Goal: Find specific page/section: Find specific page/section

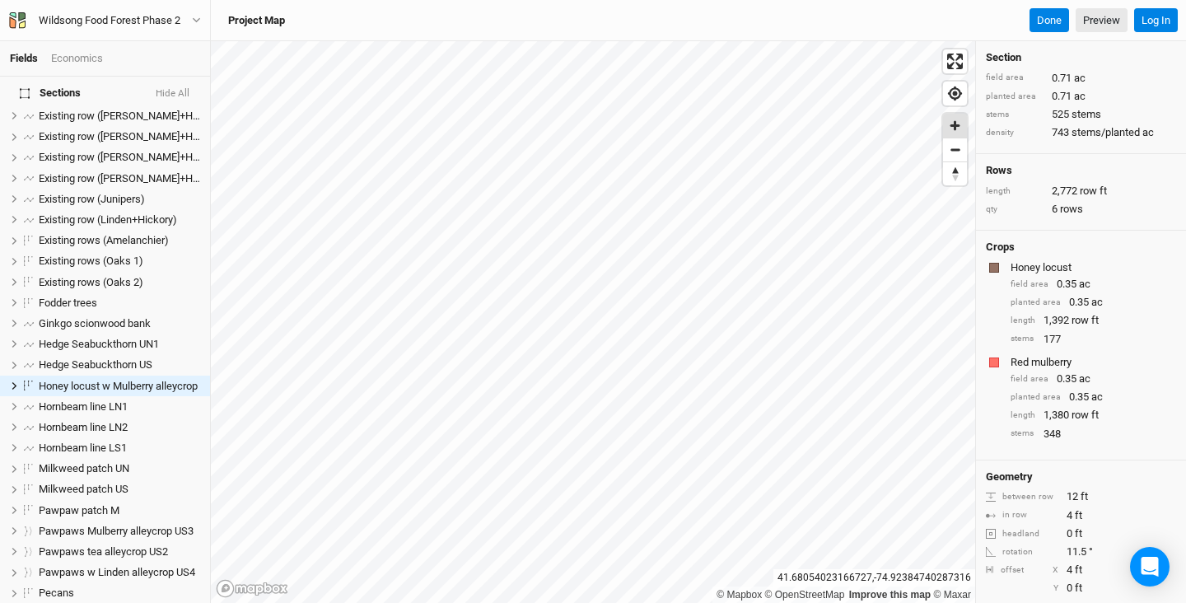
click at [953, 128] on span "Zoom in" at bounding box center [955, 126] width 24 height 24
click at [948, 128] on span "Zoom in" at bounding box center [955, 126] width 24 height 24
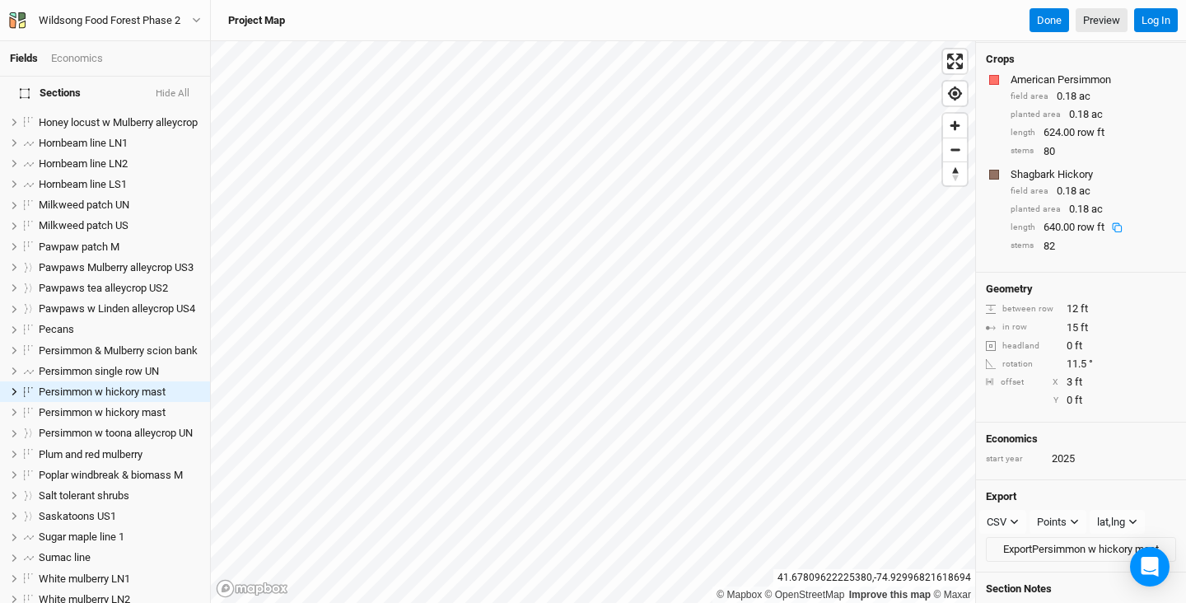
scroll to position [187, 0]
click at [954, 139] on span "Zoom out" at bounding box center [955, 149] width 24 height 23
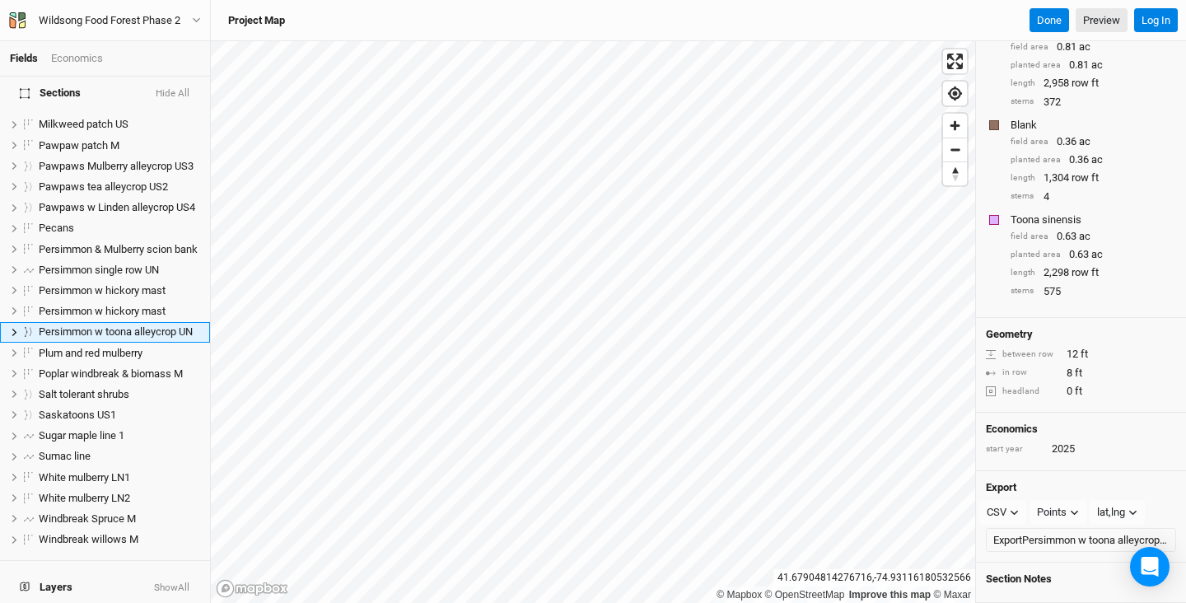
scroll to position [1138, 0]
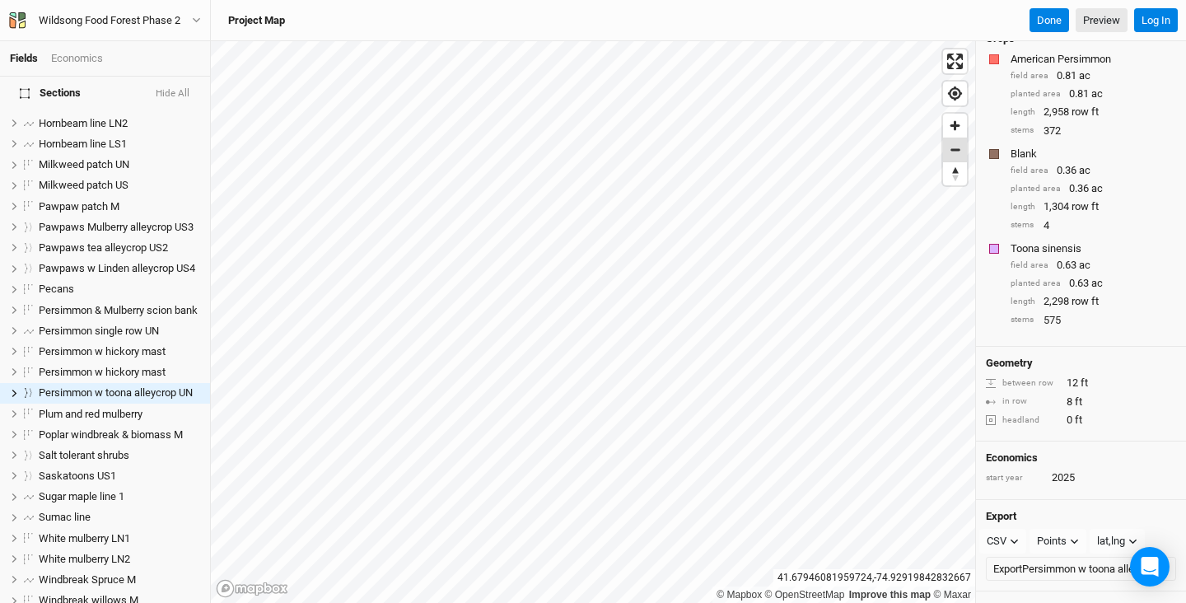
click at [957, 147] on span "Zoom out" at bounding box center [955, 149] width 24 height 23
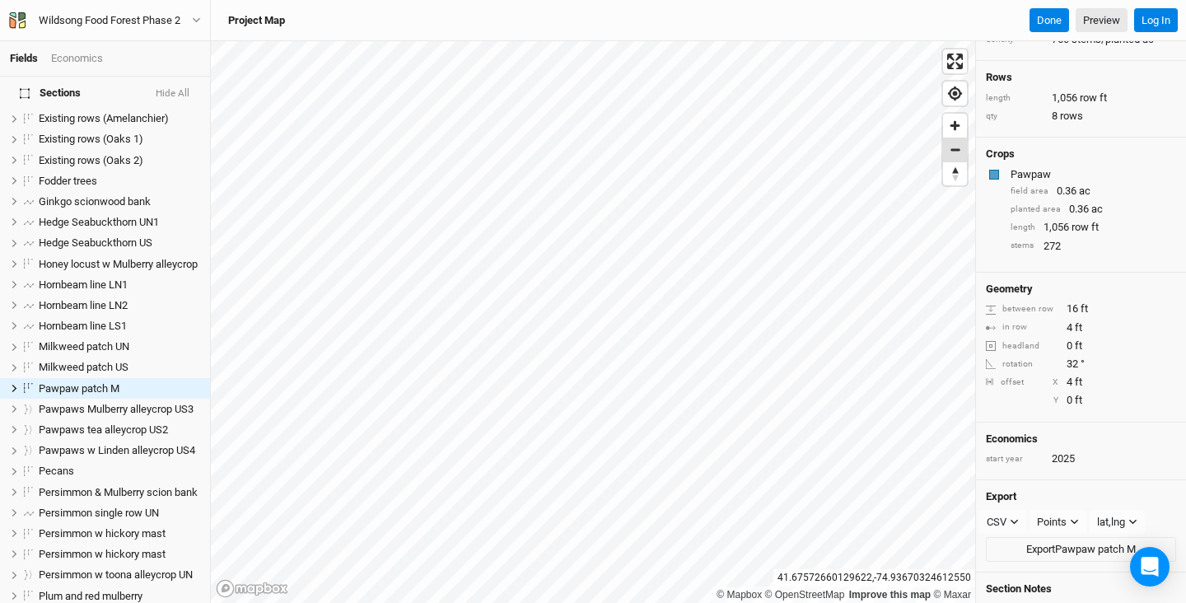
scroll to position [429, 0]
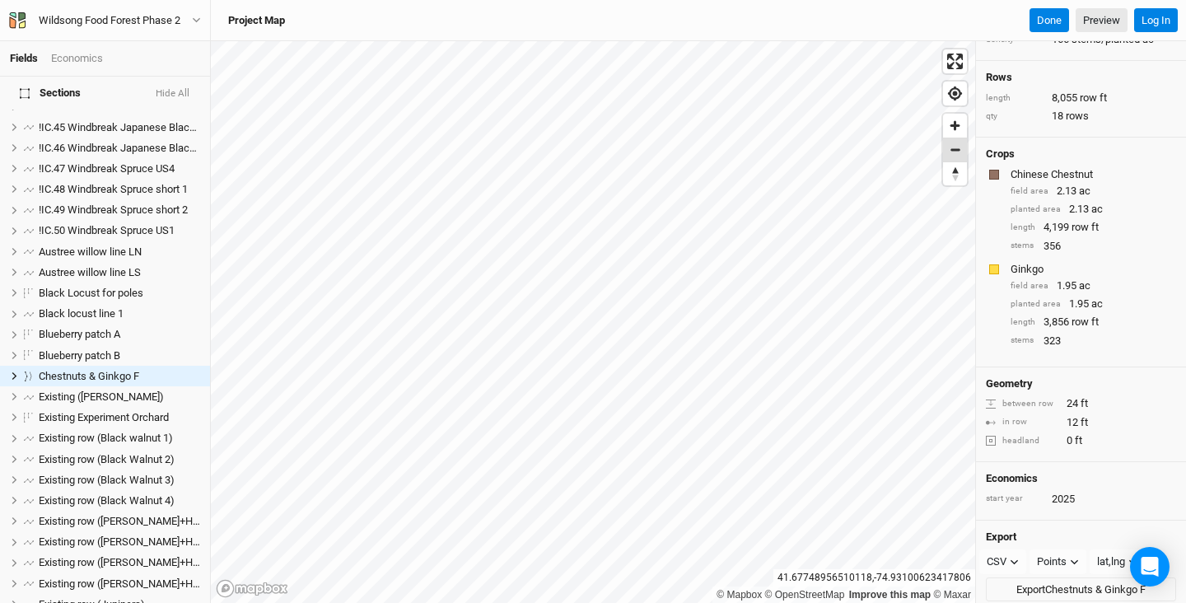
click at [945, 155] on span "Zoom out" at bounding box center [955, 149] width 24 height 23
click at [951, 157] on span "Zoom out" at bounding box center [955, 149] width 24 height 23
click at [950, 151] on span "Zoom out" at bounding box center [955, 149] width 24 height 23
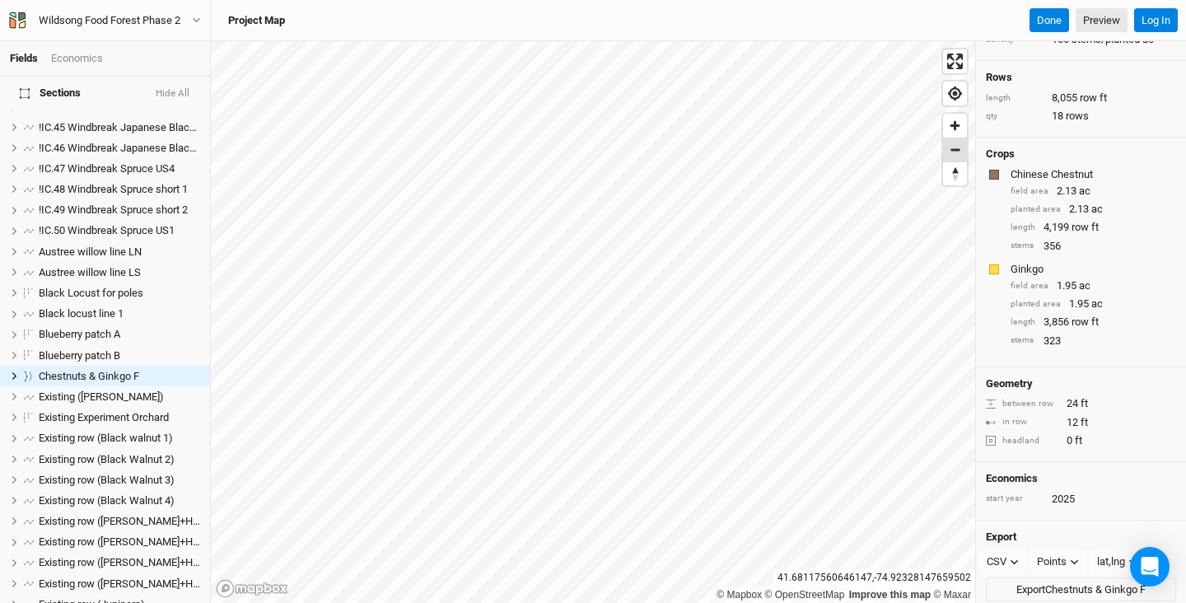
click at [950, 151] on span "Zoom out" at bounding box center [955, 149] width 24 height 23
click at [120, 142] on span "!IC.46 Windbreak Japanese Black Pine UN3" at bounding box center [140, 148] width 202 height 12
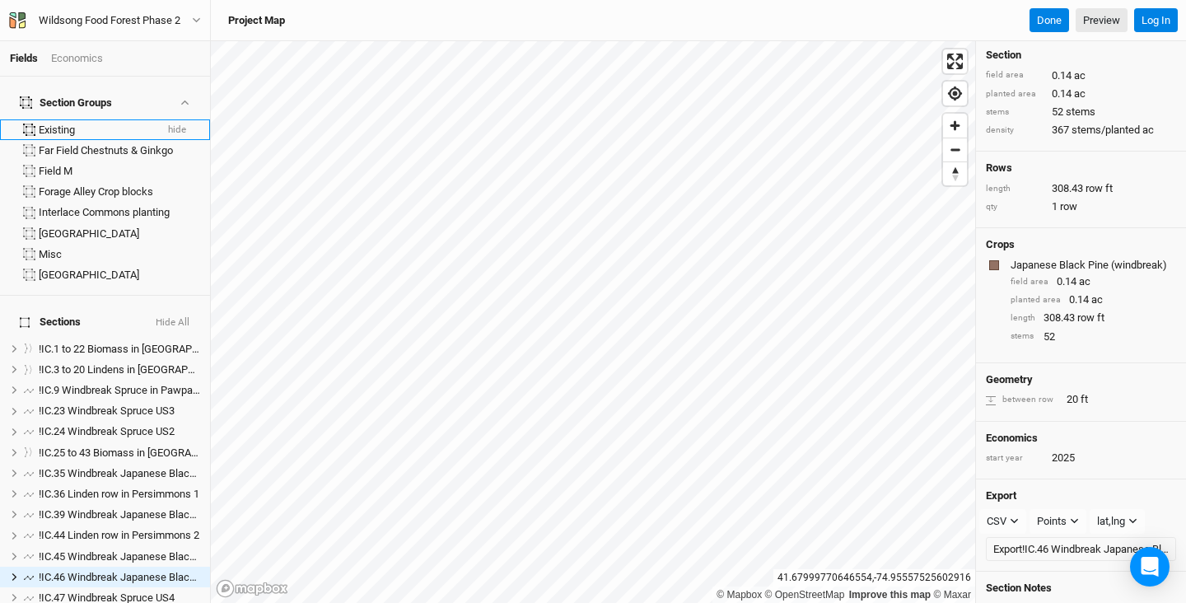
scroll to position [0, 0]
click at [77, 144] on div "Far Field Chestnuts & Ginkgo" at bounding box center [96, 150] width 115 height 13
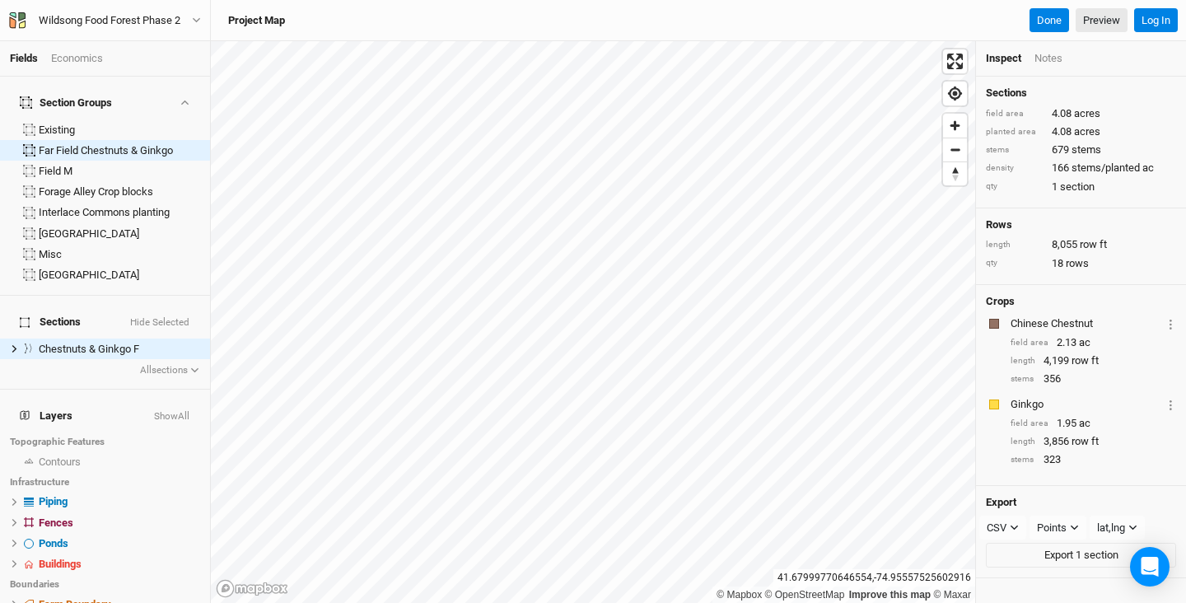
click at [79, 96] on div "Section Groups" at bounding box center [66, 102] width 92 height 13
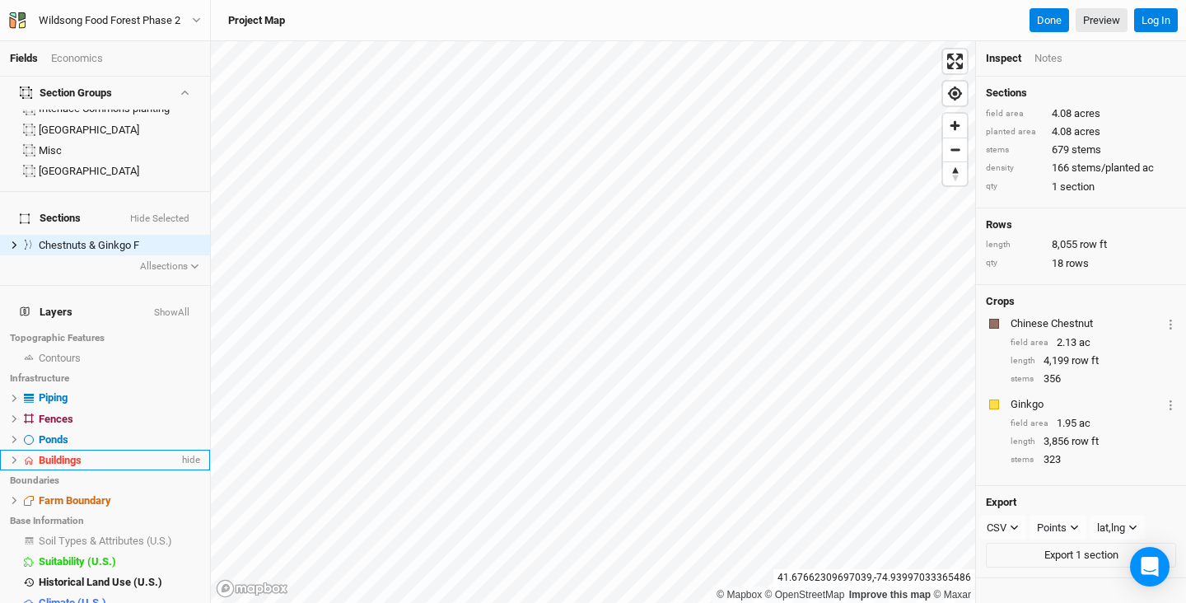
scroll to position [102, 0]
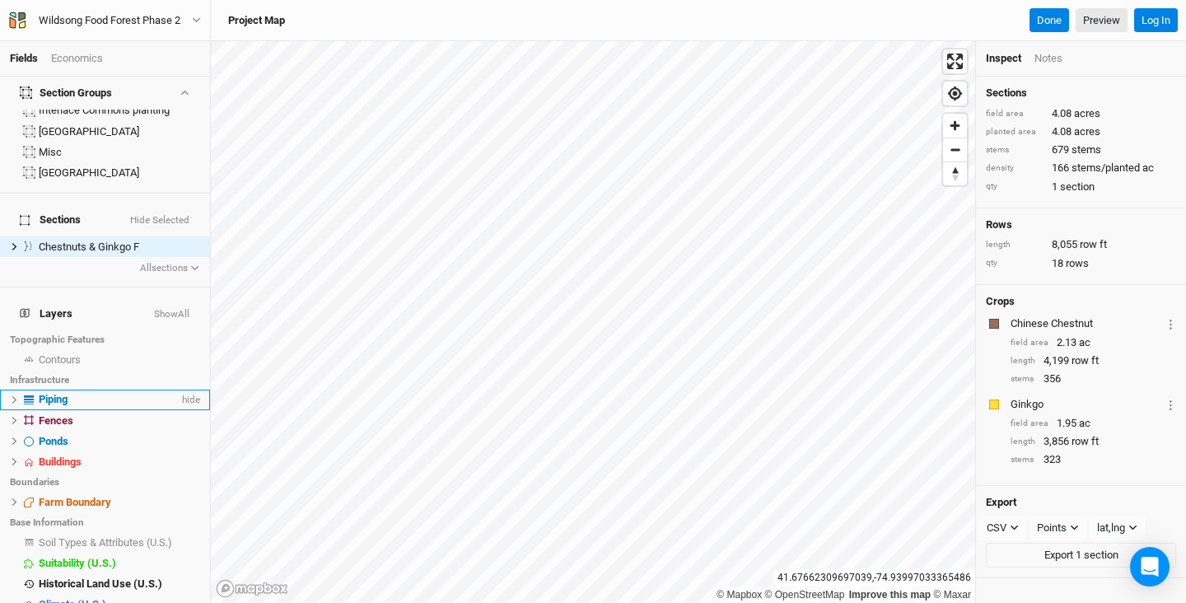
click at [47, 393] on span "Piping" at bounding box center [53, 399] width 29 height 12
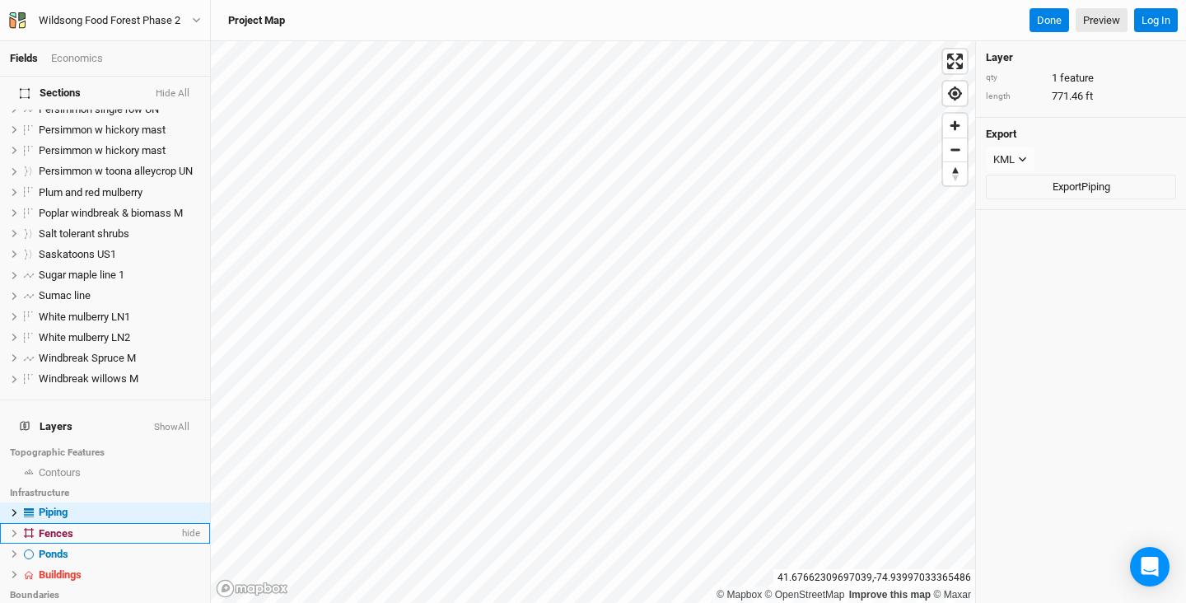
scroll to position [1338, 0]
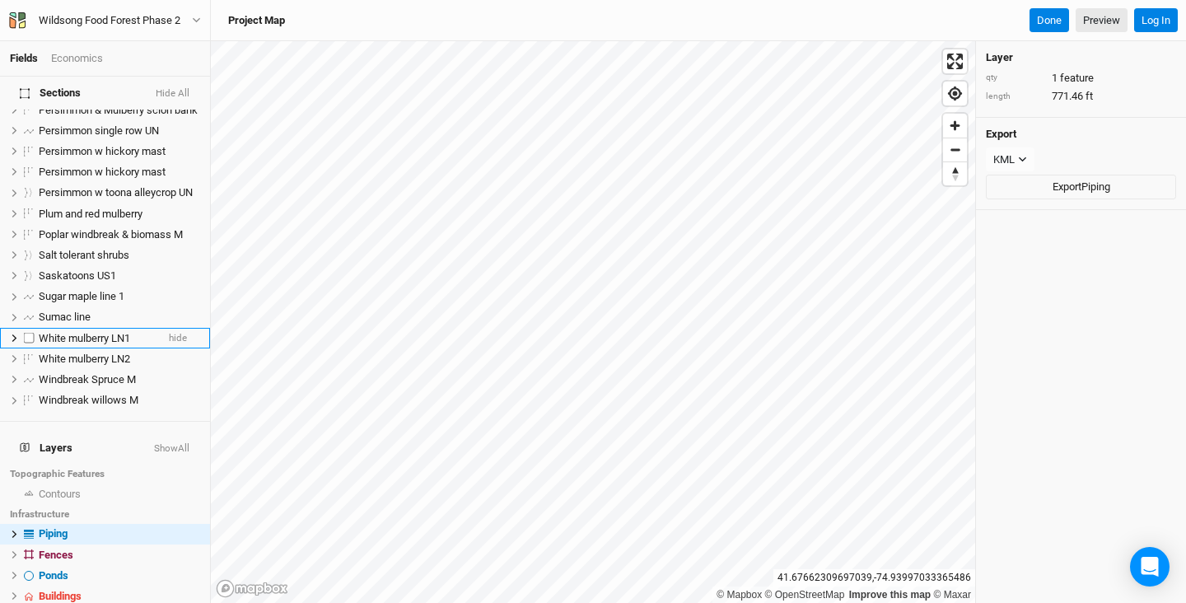
click at [90, 332] on span "White mulberry LN1" at bounding box center [84, 338] width 91 height 12
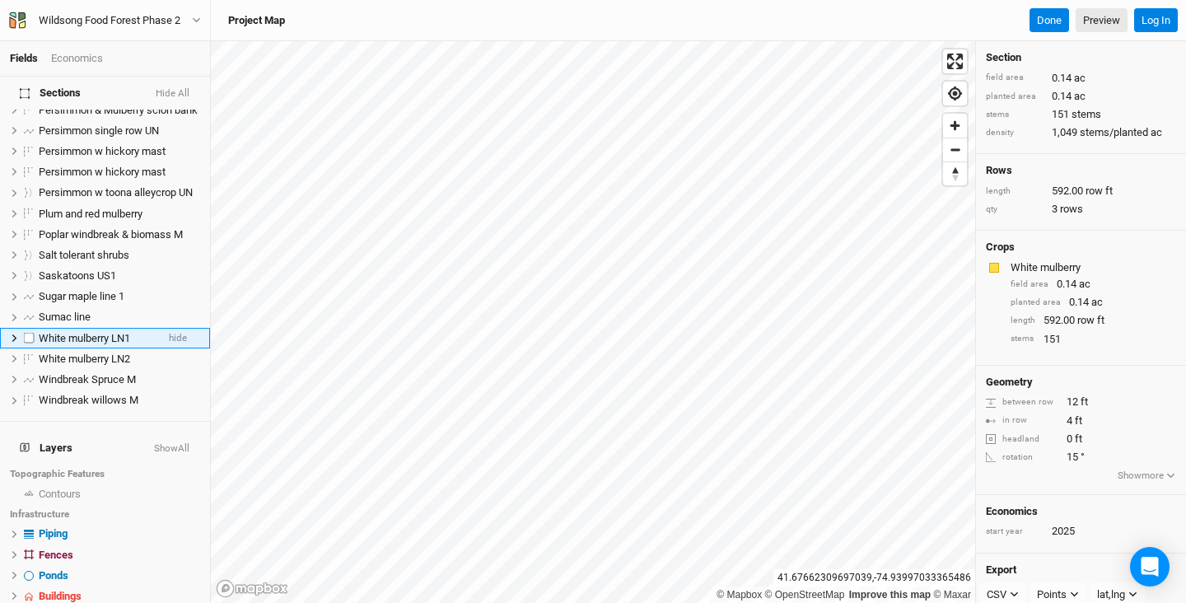
scroll to position [1280, 0]
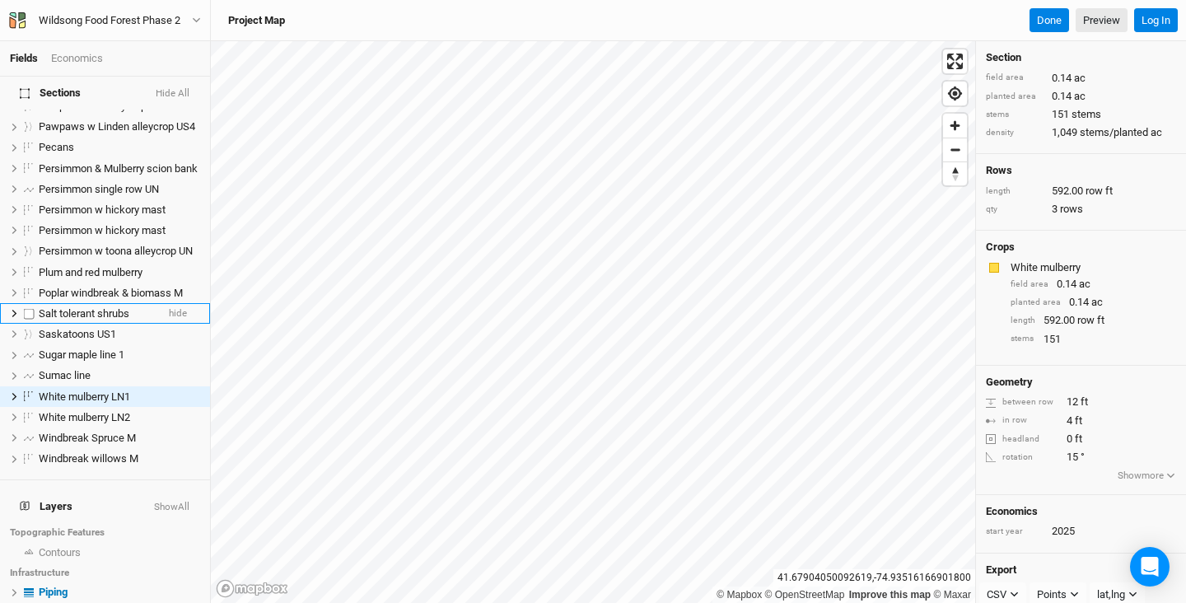
click at [84, 307] on span "Salt tolerant shrubs" at bounding box center [84, 313] width 91 height 12
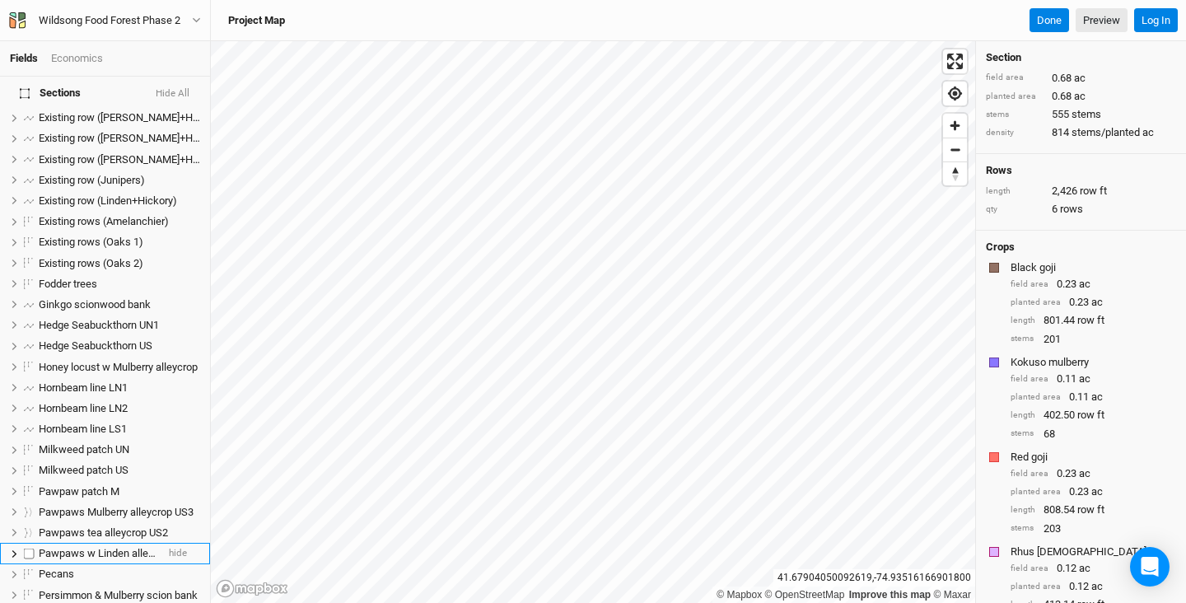
scroll to position [852, 0]
click at [77, 299] on span "Ginkgo scionwood bank" at bounding box center [95, 305] width 112 height 12
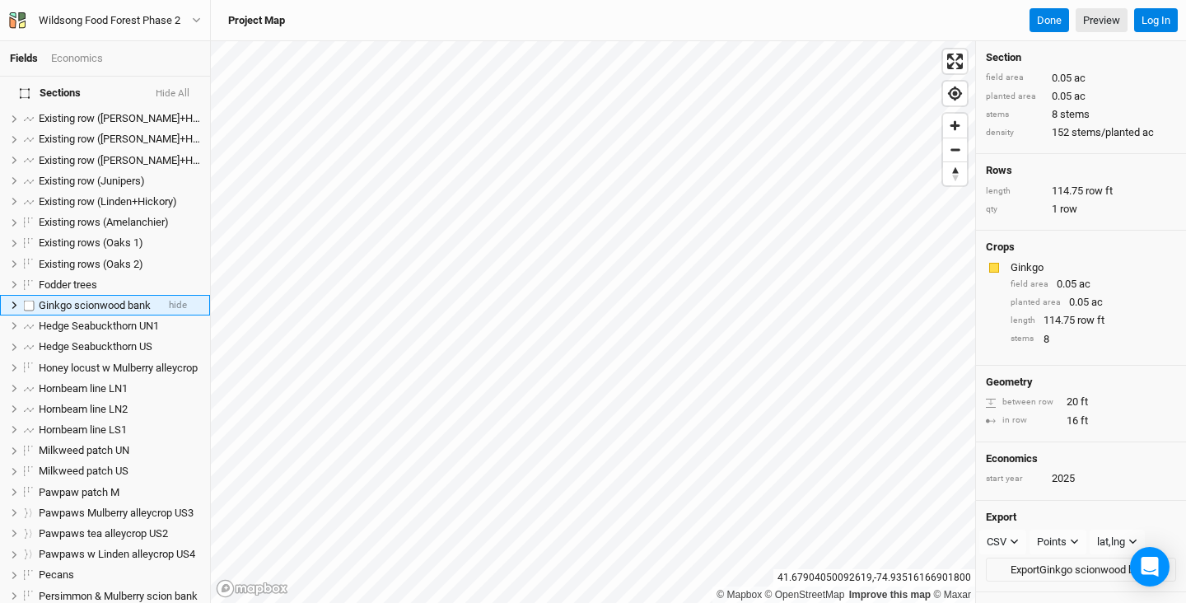
scroll to position [773, 0]
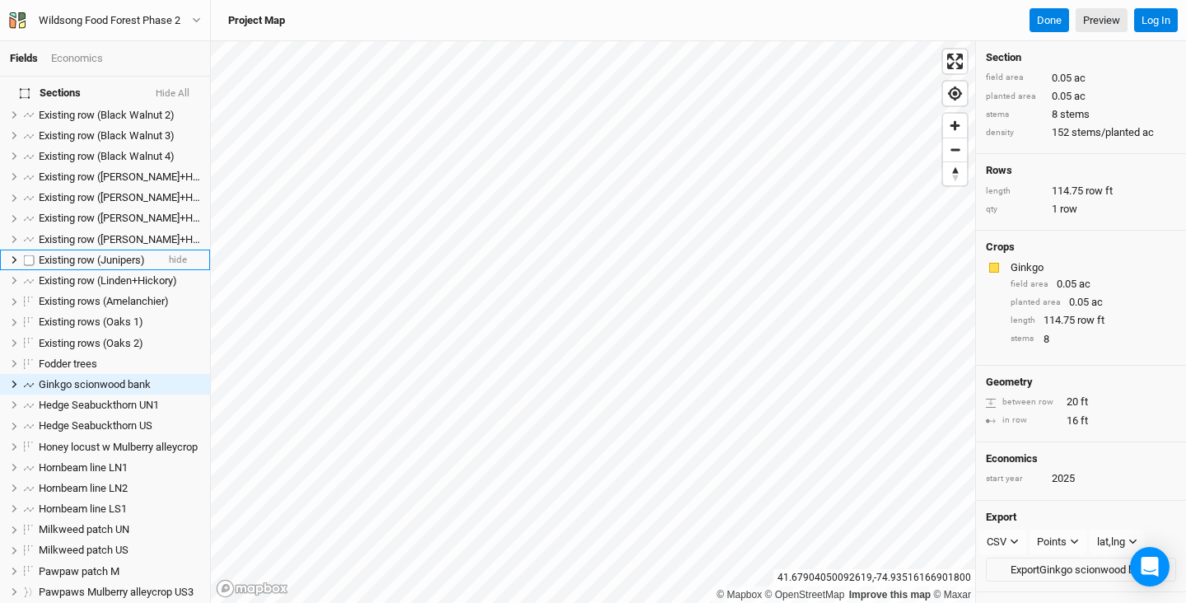
click at [83, 254] on span "Existing row (Junipers)" at bounding box center [92, 260] width 106 height 12
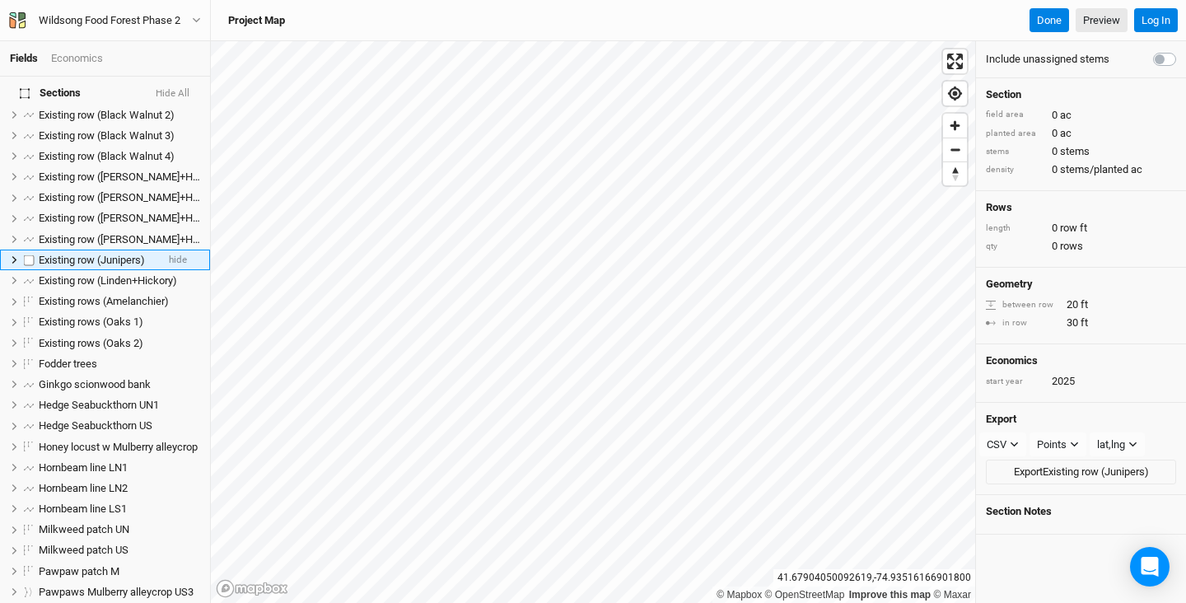
scroll to position [652, 0]
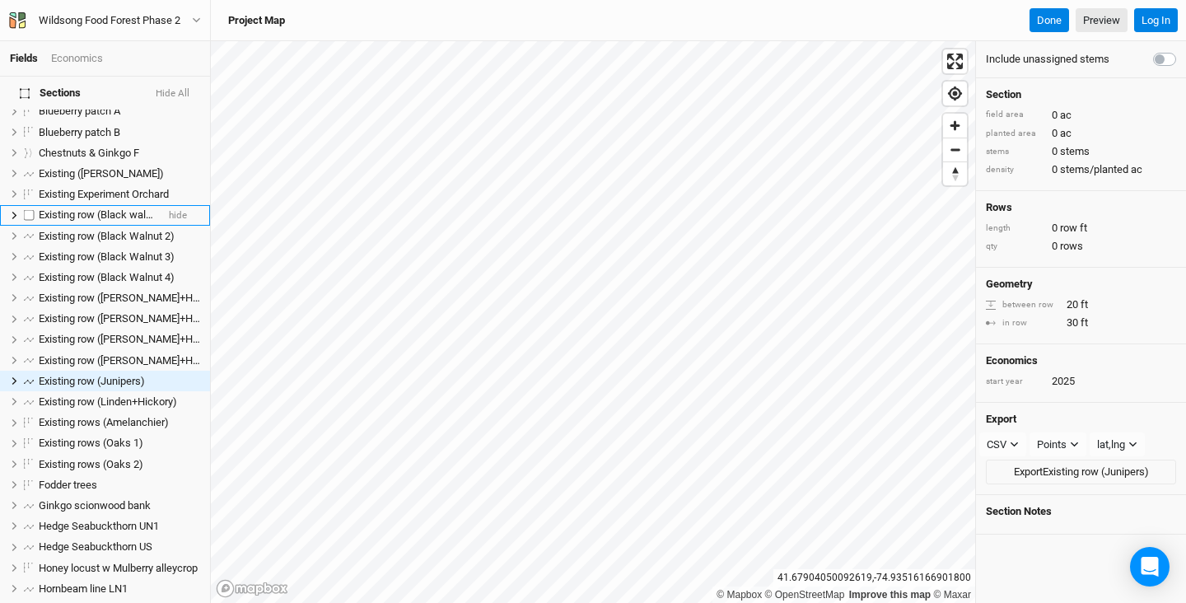
click at [72, 208] on span "Existing row (Black walnut 1)" at bounding box center [106, 214] width 134 height 12
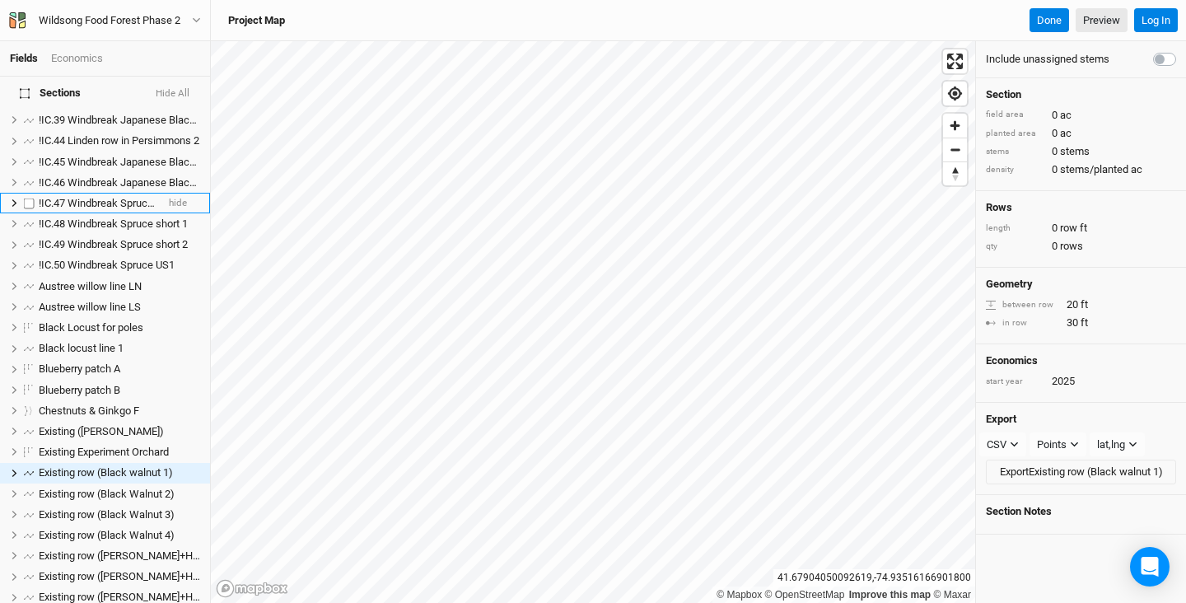
click at [73, 197] on span "!IC.47 Windbreak Spruce US4" at bounding box center [107, 203] width 136 height 12
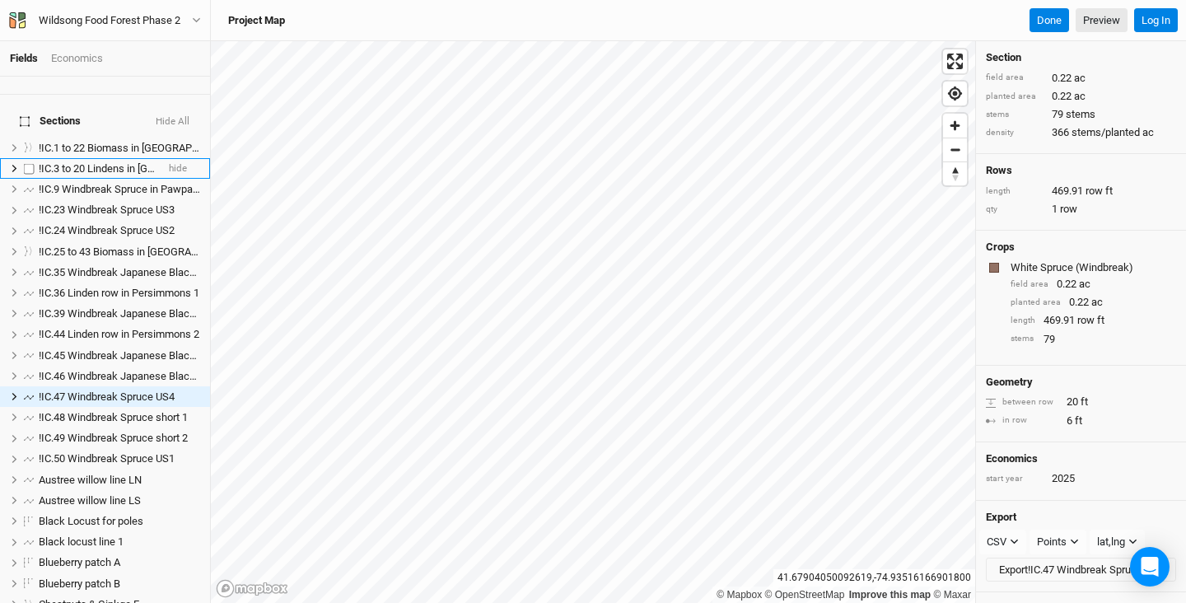
scroll to position [203, 0]
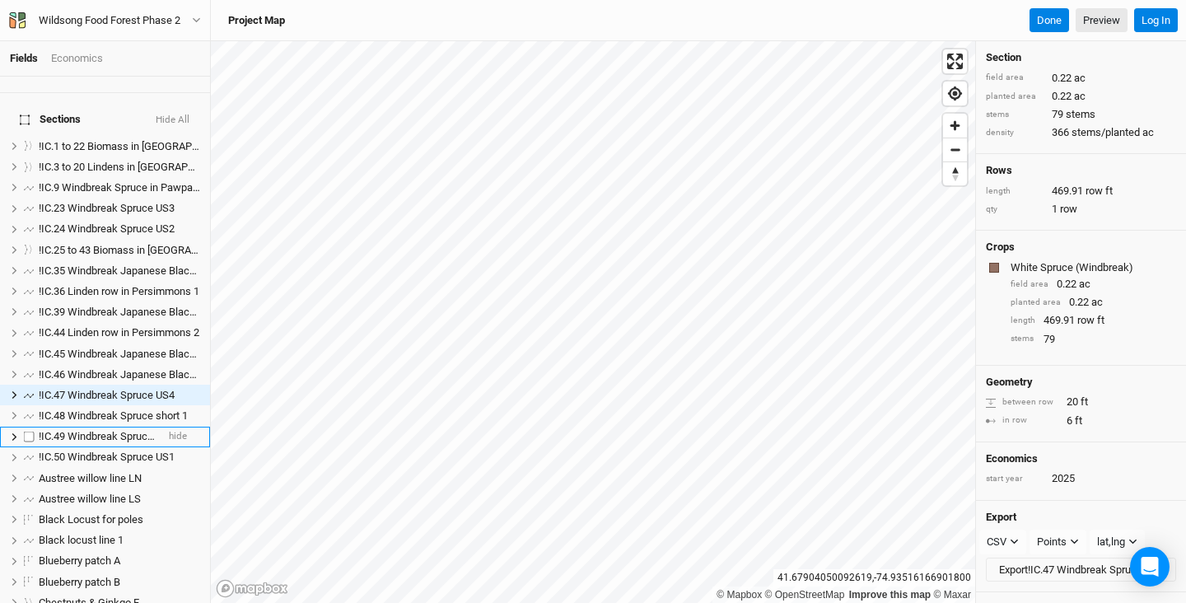
click at [87, 430] on span "!IC.49 Windbreak Spruce short 2" at bounding box center [113, 436] width 149 height 12
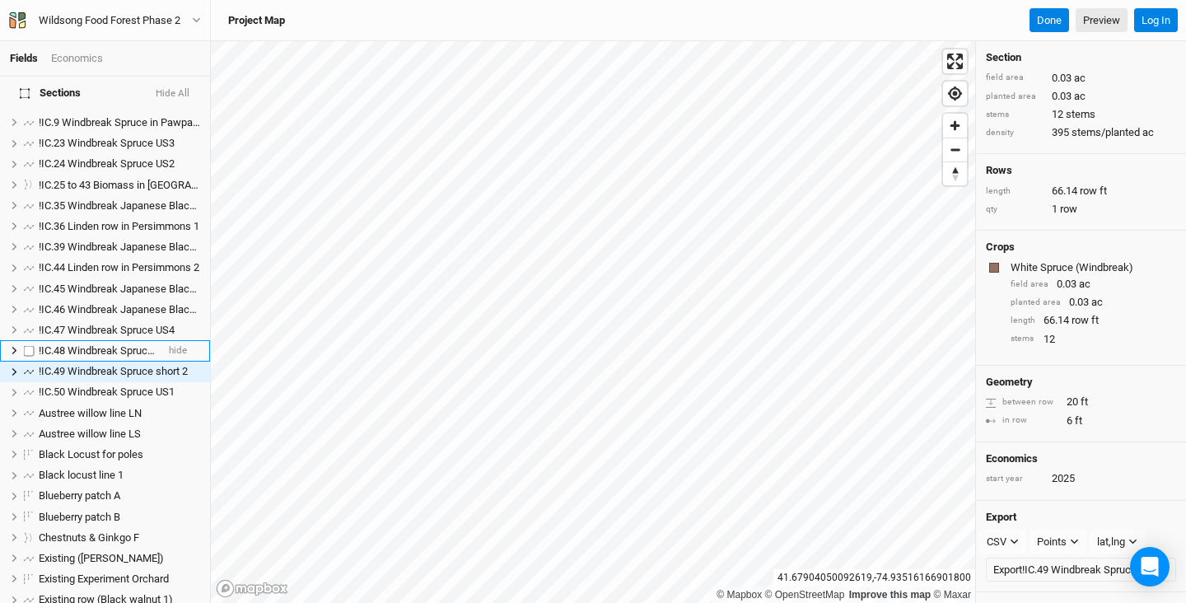
click at [90, 344] on span "!IC.48 Windbreak Spruce short 1" at bounding box center [113, 350] width 149 height 12
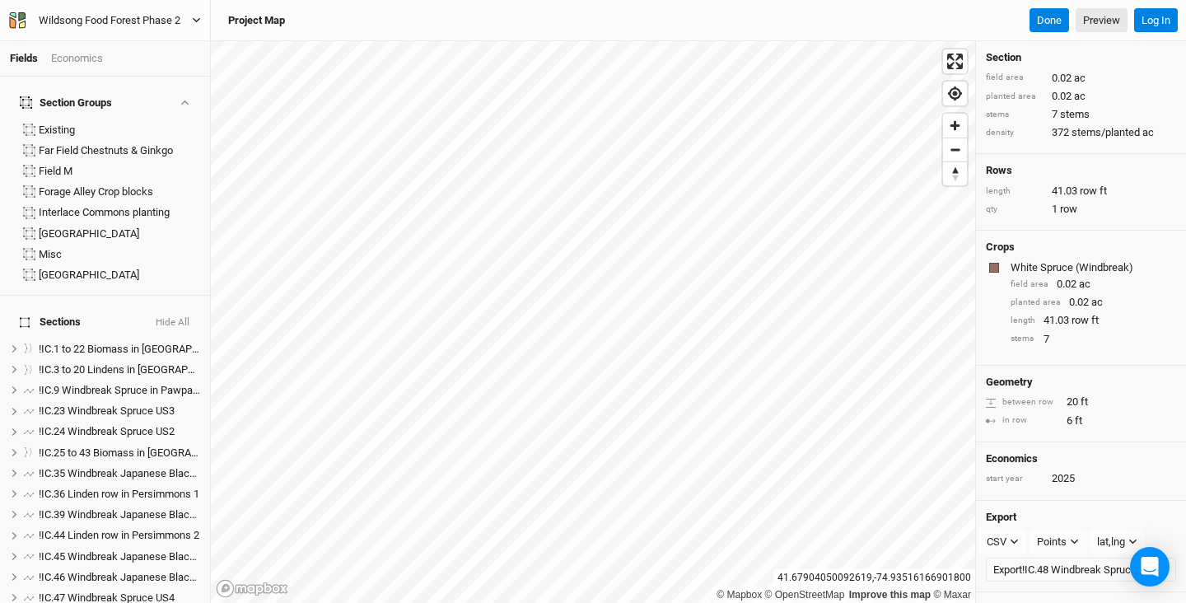
scroll to position [0, 0]
click at [91, 18] on div "Wildsong Food Forest Phase 2" at bounding box center [110, 20] width 142 height 16
click at [194, 15] on button "Wildsong Food Forest Phase 2" at bounding box center [105, 21] width 194 height 18
click at [198, 16] on icon "button" at bounding box center [196, 20] width 9 height 9
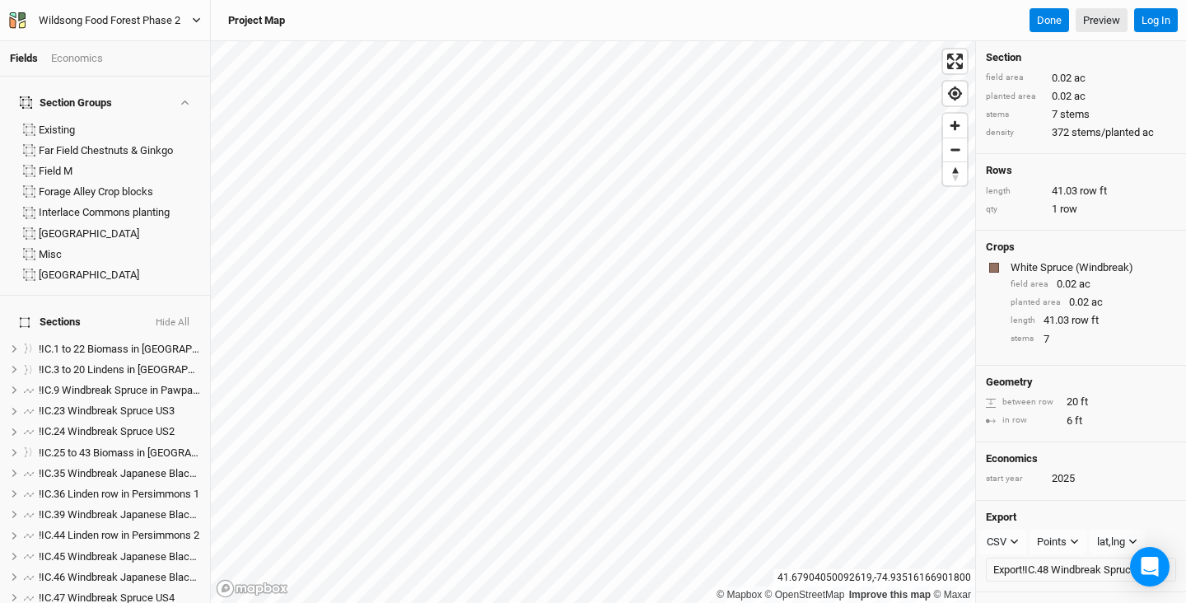
click at [198, 16] on icon "button" at bounding box center [196, 20] width 9 height 9
click at [168, 46] on button "Metric" at bounding box center [159, 51] width 44 height 25
click at [212, 18] on div "Project Map Done Preview Log In" at bounding box center [698, 20] width 975 height 41
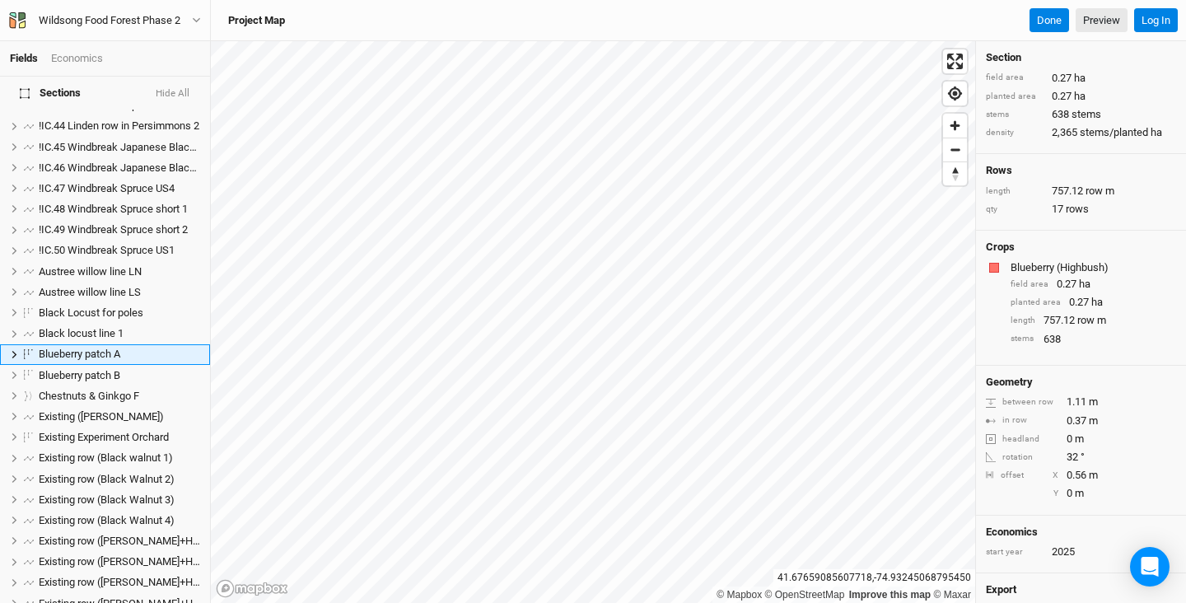
scroll to position [389, 0]
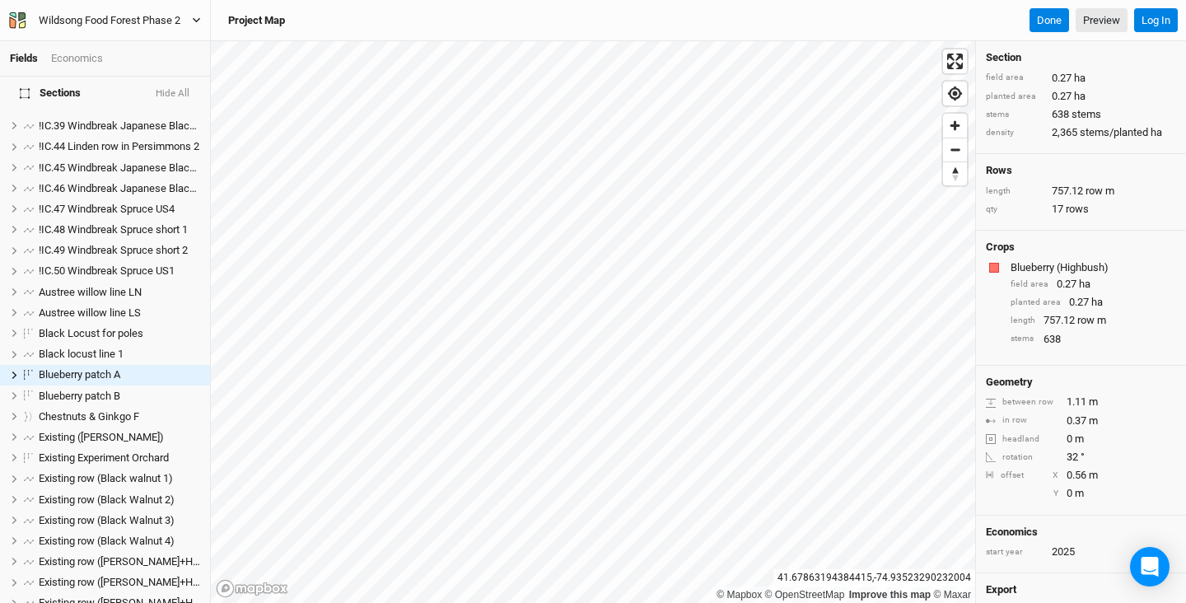
click at [198, 16] on icon "button" at bounding box center [196, 20] width 9 height 9
click at [121, 49] on button "Imperial" at bounding box center [111, 51] width 53 height 25
click at [161, 46] on button "Metric" at bounding box center [159, 51] width 44 height 25
click at [123, 47] on button "Imperial" at bounding box center [111, 51] width 53 height 25
click at [209, 13] on div "Wildsong Food Forest Phase 2 Imperial Metric Log in" at bounding box center [105, 20] width 211 height 41
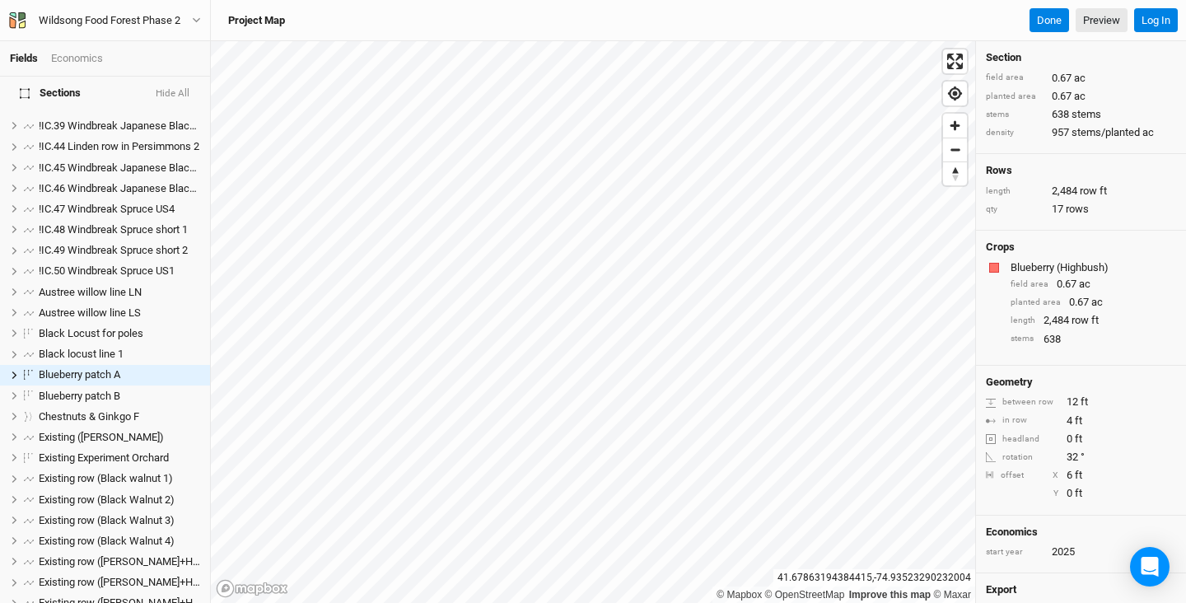
click at [248, 12] on div "Project Map Done Preview" at bounding box center [673, 20] width 908 height 25
click at [246, 15] on h3 "Project Map" at bounding box center [256, 20] width 57 height 13
click at [1051, 23] on button "Done" at bounding box center [1049, 20] width 40 height 25
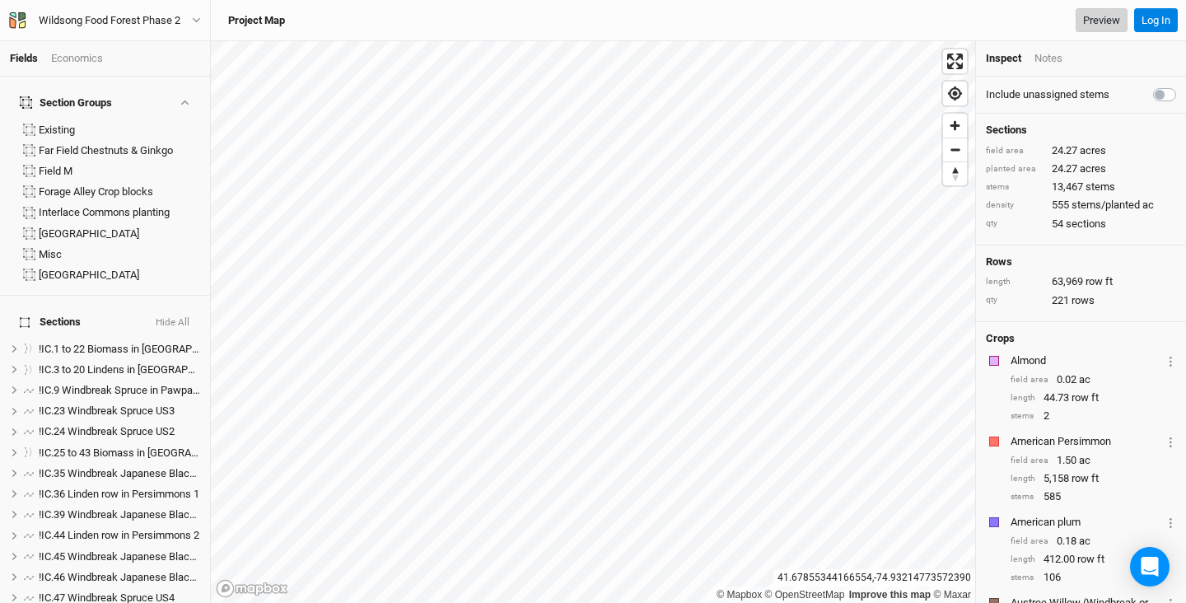
click at [1100, 25] on link "Preview" at bounding box center [1102, 20] width 52 height 25
click at [16, 21] on icon "button" at bounding box center [13, 22] width 7 height 12
